Goal: Book appointment/travel/reservation

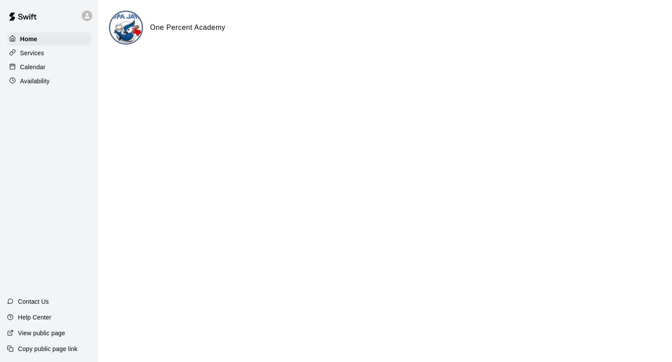
click at [36, 65] on p "Calendar" at bounding box center [32, 67] width 25 height 9
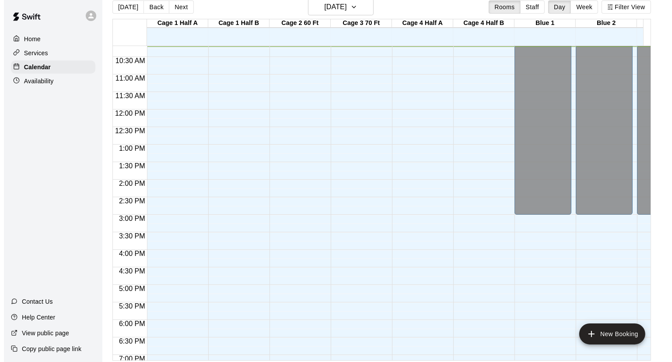
scroll to position [14, 0]
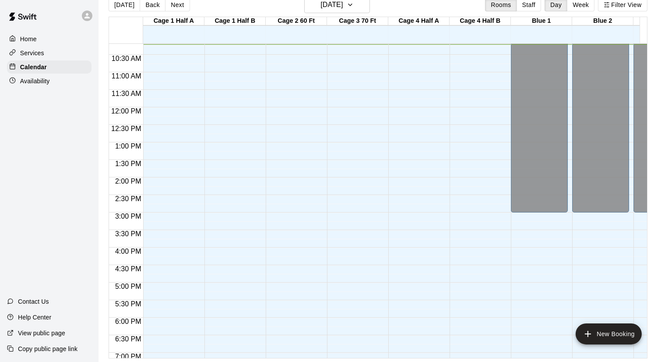
click at [300, 321] on div at bounding box center [294, 107] width 57 height 840
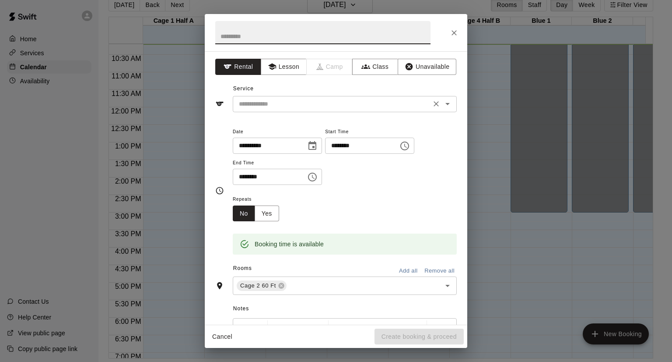
click at [420, 107] on input "text" at bounding box center [332, 103] width 193 height 11
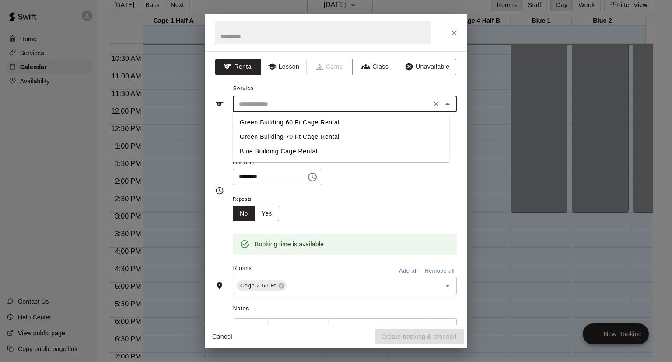
click at [314, 123] on li "Green Building 60 Ft Cage Rental" at bounding box center [341, 122] width 217 height 14
type input "**********"
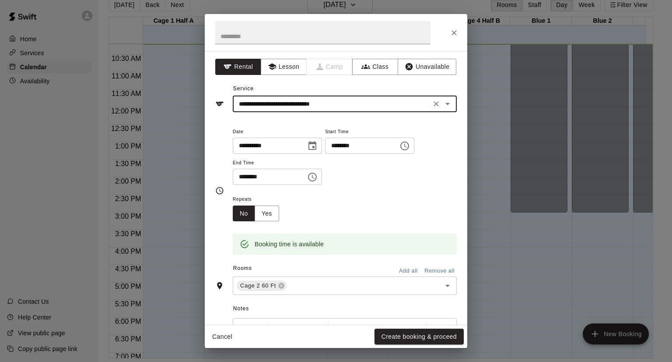
click at [318, 178] on icon "Choose time, selected time is 6:30 PM" at bounding box center [312, 177] width 11 height 11
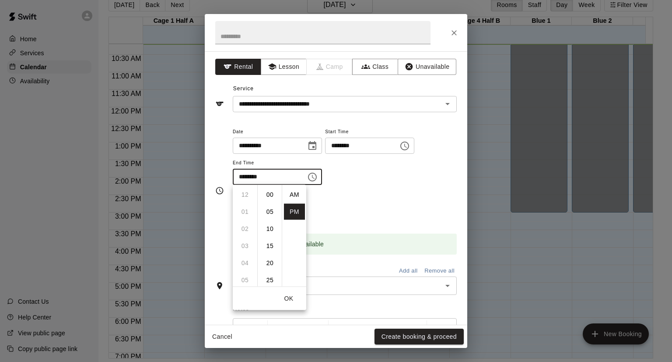
scroll to position [16, 0]
click at [241, 212] on li "07" at bounding box center [245, 212] width 21 height 16
click at [270, 193] on li "00" at bounding box center [270, 194] width 21 height 16
type input "********"
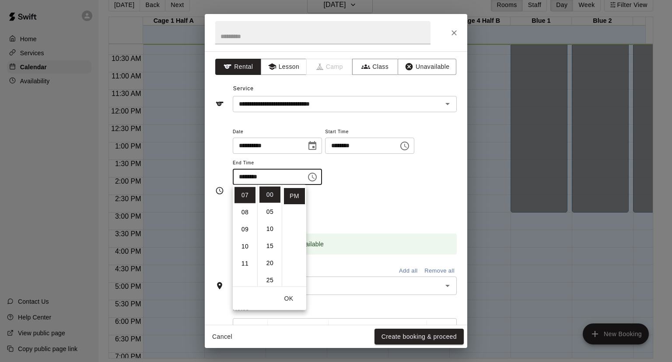
click at [359, 211] on div "Repeats No Yes" at bounding box center [345, 207] width 224 height 28
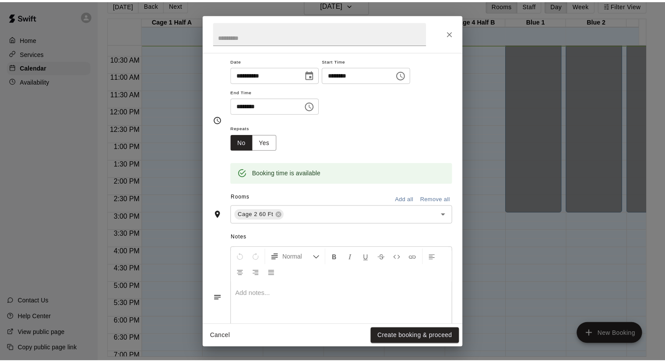
scroll to position [72, 0]
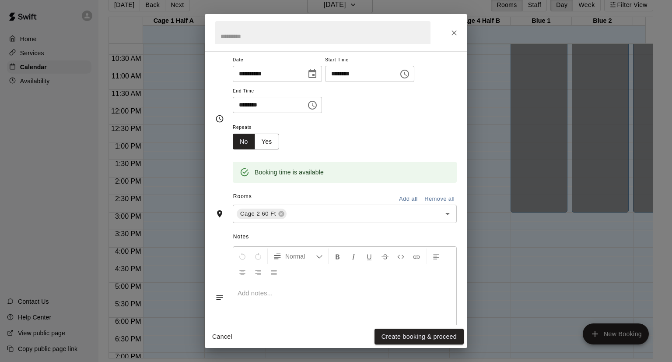
click at [258, 291] on p at bounding box center [345, 292] width 214 height 9
click at [414, 334] on button "Create booking & proceed" at bounding box center [419, 336] width 89 height 16
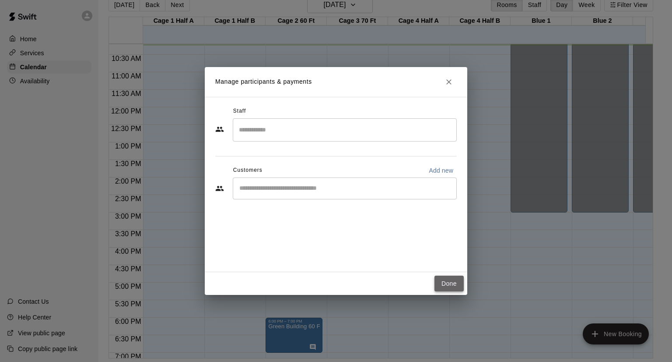
click at [450, 281] on button "Done" at bounding box center [449, 283] width 29 height 16
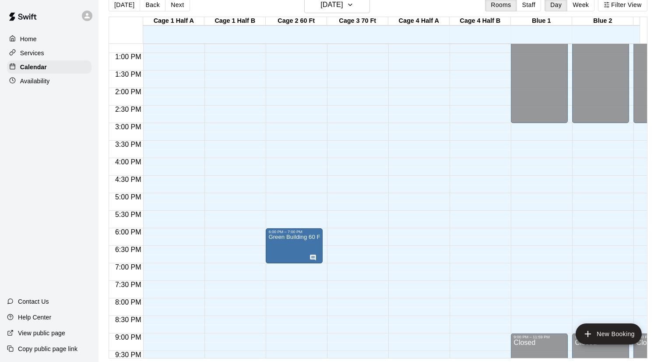
scroll to position [447, 0]
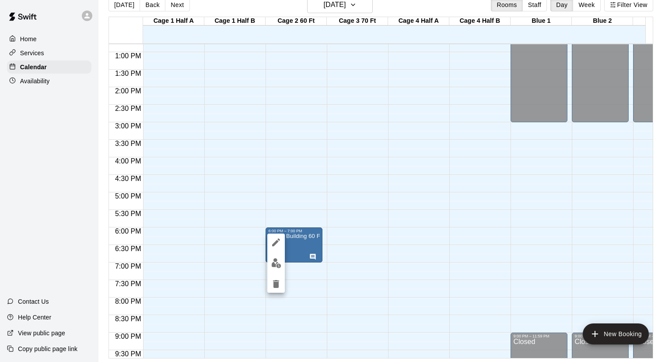
click at [309, 258] on div at bounding box center [336, 181] width 672 height 362
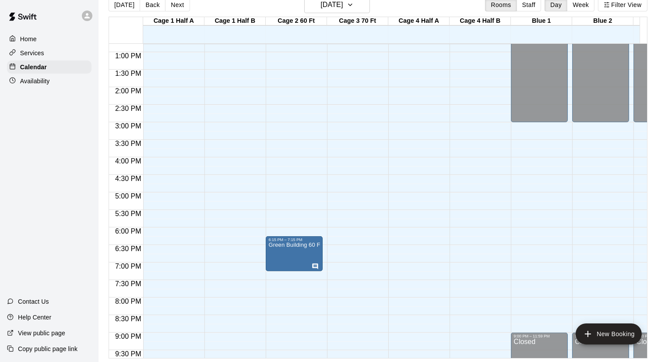
drag, startPoint x: 310, startPoint y: 257, endPoint x: 272, endPoint y: 272, distance: 40.7
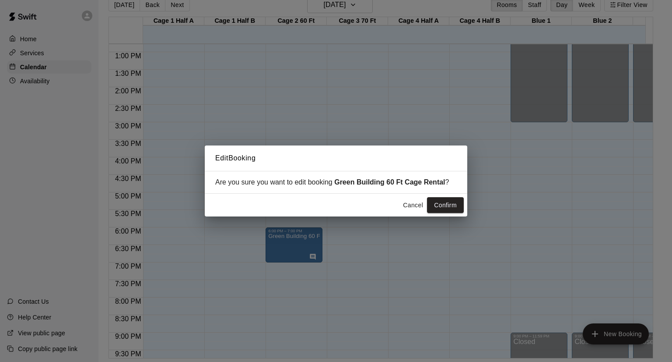
click at [414, 205] on button "Cancel" at bounding box center [413, 205] width 28 height 16
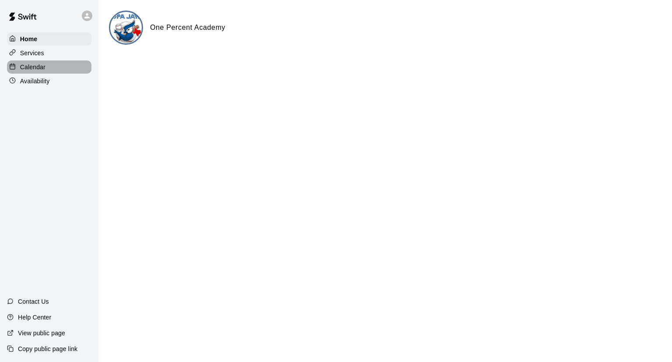
click at [30, 70] on p "Calendar" at bounding box center [32, 67] width 25 height 9
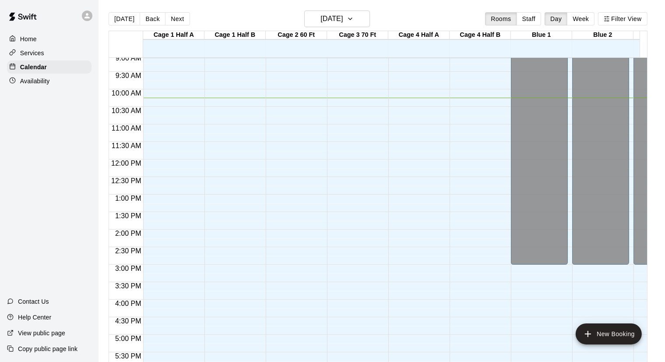
scroll to position [275, 0]
